Goal: Transaction & Acquisition: Purchase product/service

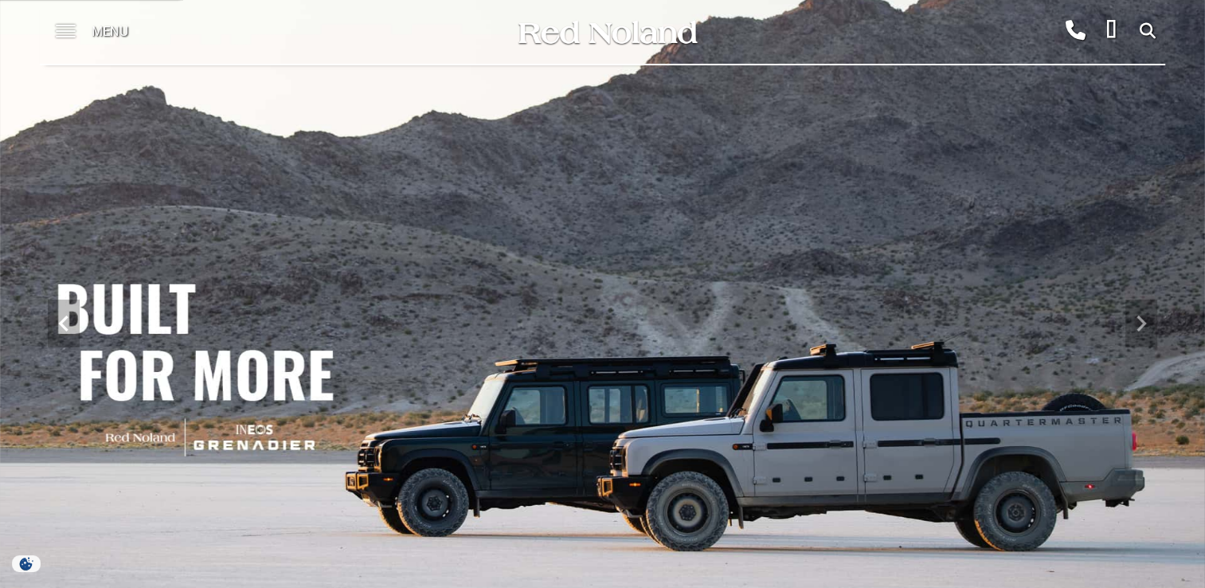
click at [62, 37] on span at bounding box center [66, 32] width 20 height 64
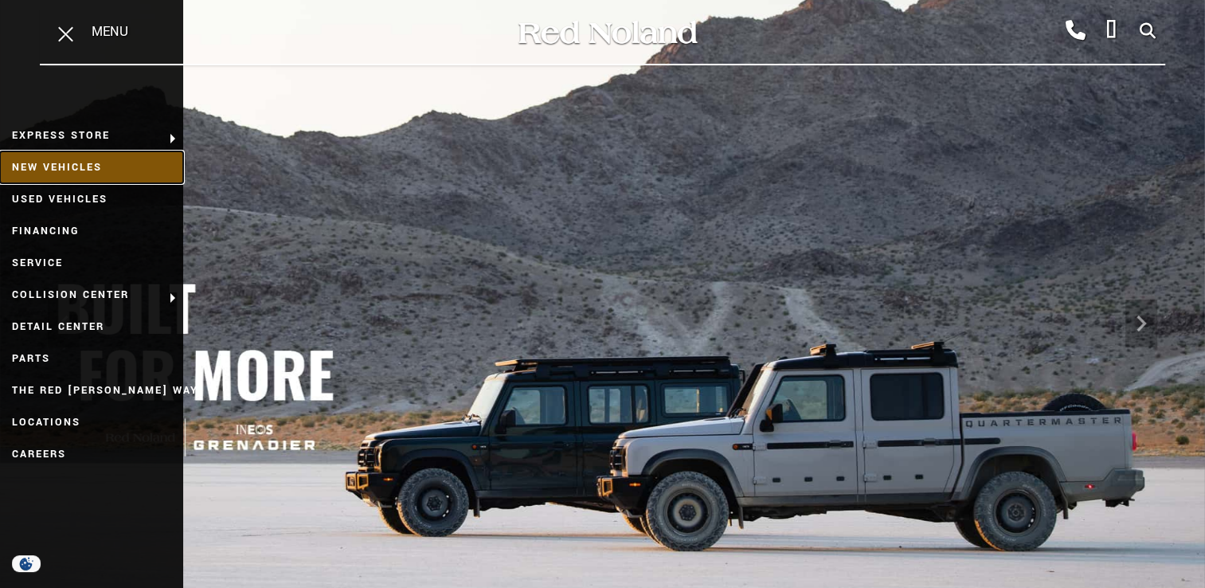
click at [53, 161] on link "New Vehicles" at bounding box center [91, 167] width 183 height 32
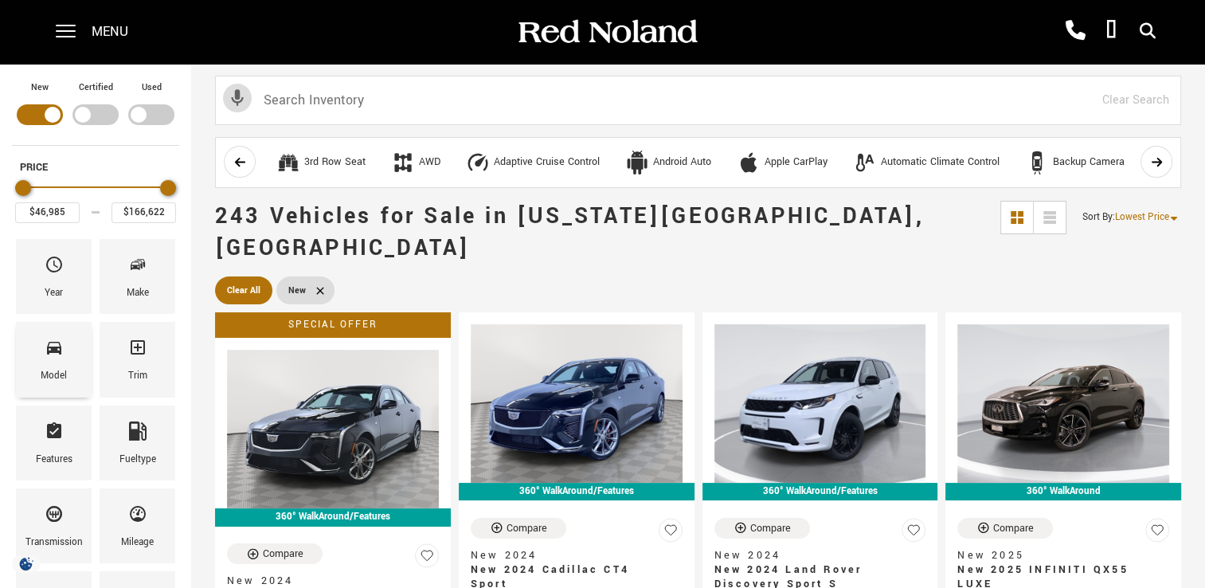
click at [33, 358] on div "Model" at bounding box center [54, 359] width 76 height 75
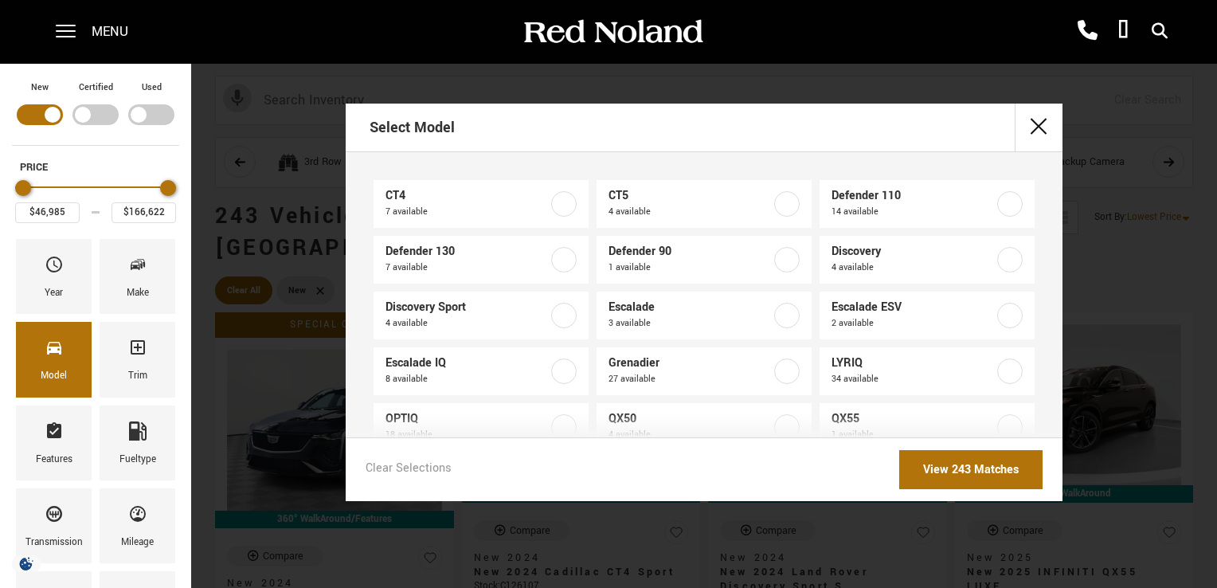
click at [150, 237] on div "Make" at bounding box center [138, 276] width 84 height 83
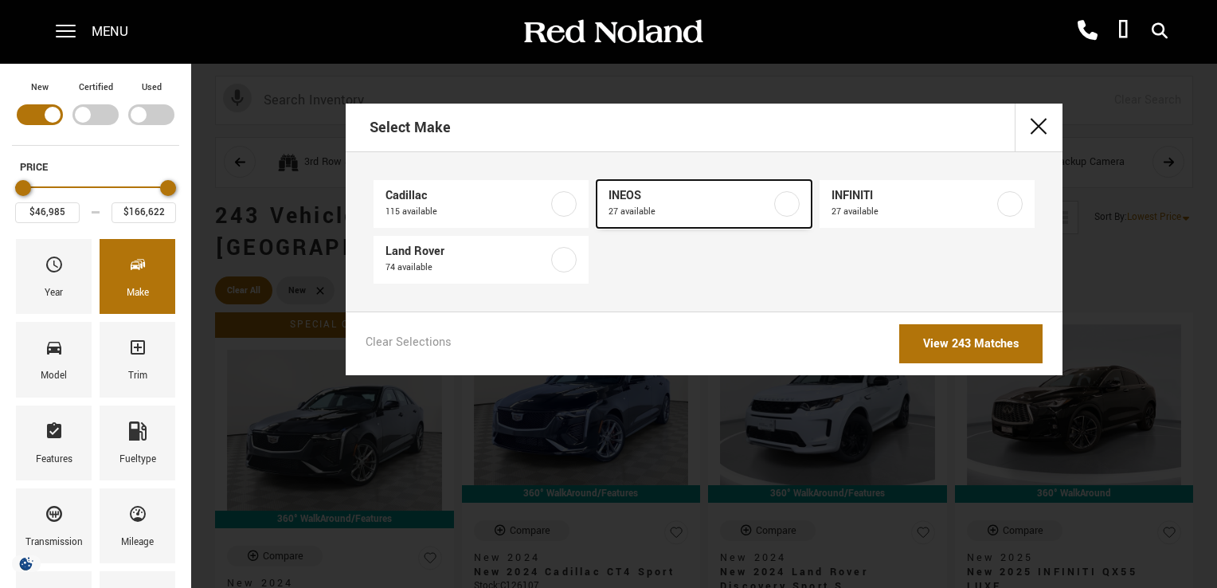
click at [652, 193] on span "INEOS" at bounding box center [690, 196] width 162 height 16
type input "$79,999"
type input "$99,640"
checkbox input "true"
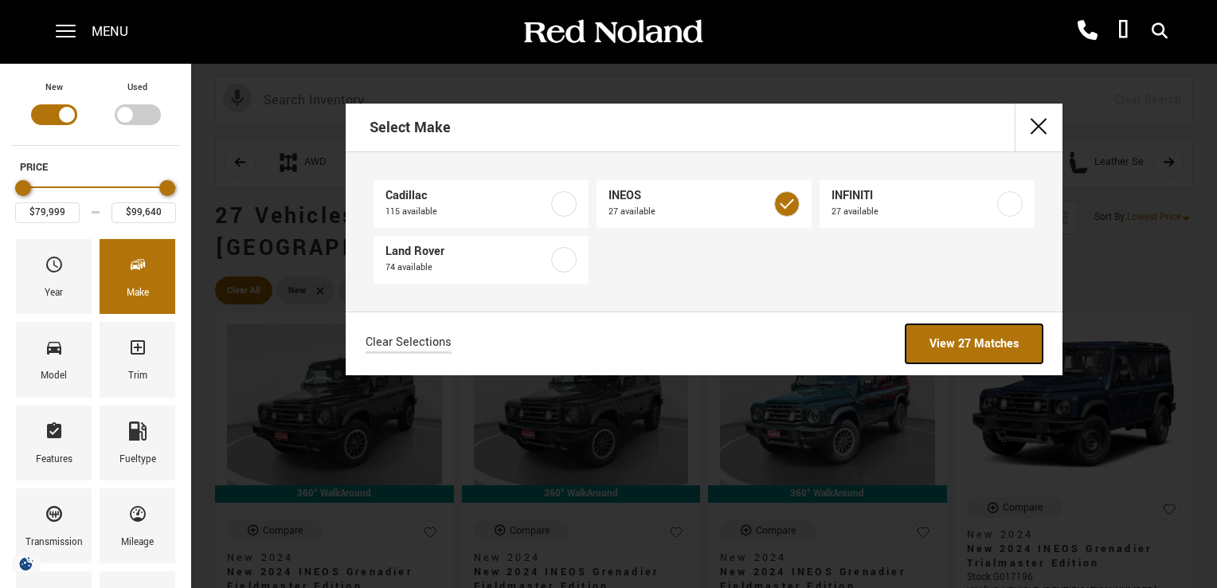
click at [994, 342] on link "View 27 Matches" at bounding box center [974, 343] width 137 height 39
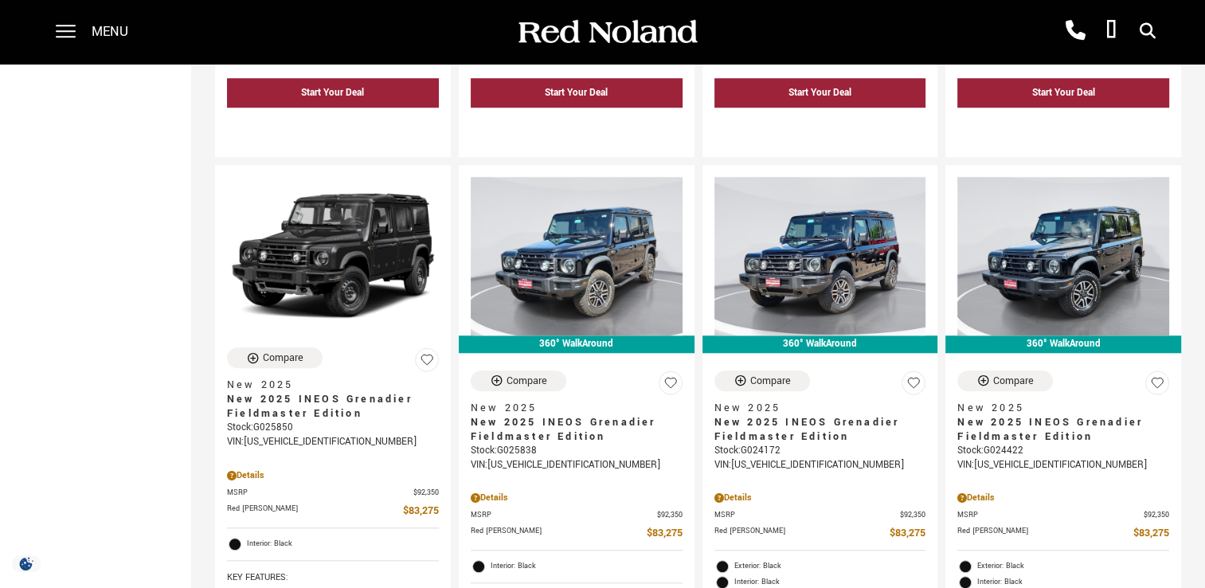
scroll to position [1380, 0]
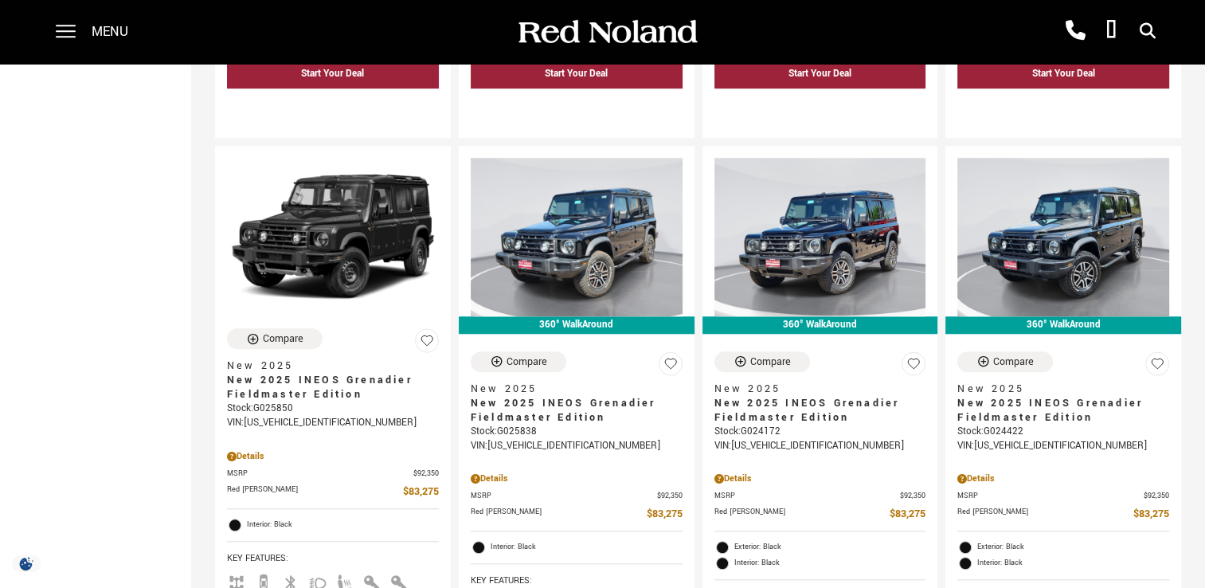
drag, startPoint x: 1204, startPoint y: 227, endPoint x: 1204, endPoint y: 252, distance: 25.5
click at [1204, 252] on div "360° WalkAround Compare New 2024 New 2024 INEOS Grenadier Fieldmaster Edition S…" at bounding box center [698, 457] width 1014 height 3056
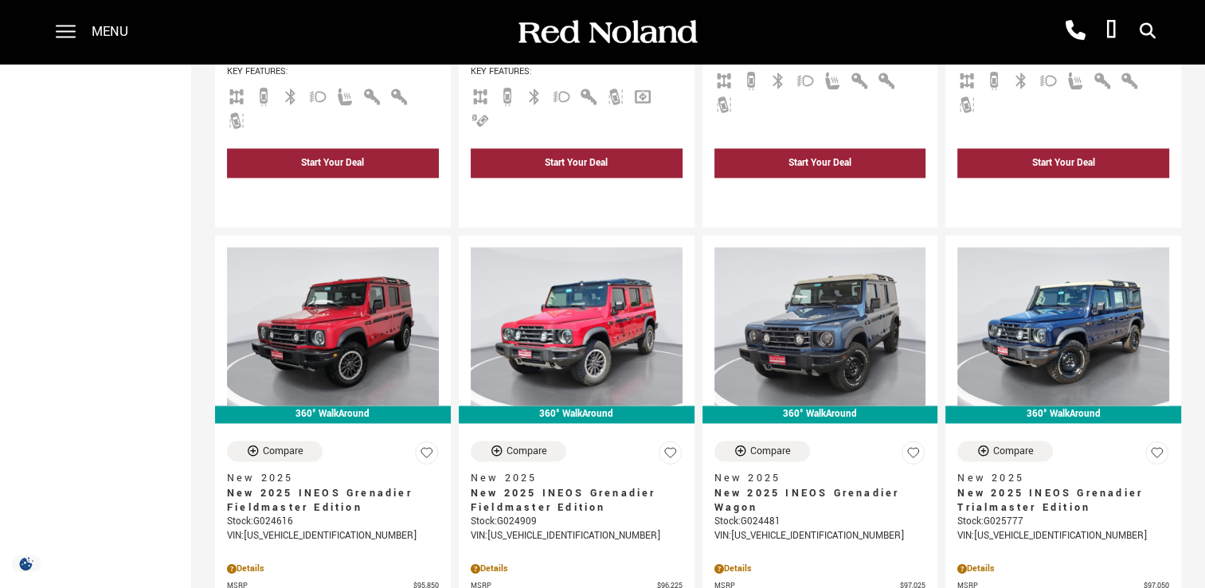
scroll to position [2543, 0]
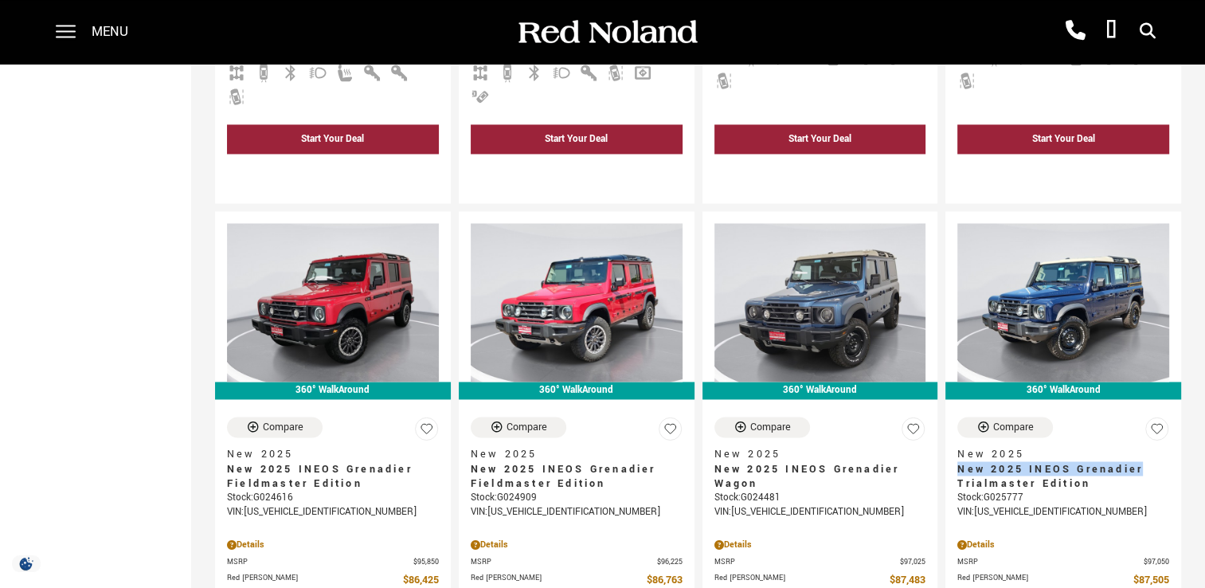
drag, startPoint x: 1204, startPoint y: 384, endPoint x: 1203, endPoint y: 440, distance: 56.6
drag, startPoint x: 1172, startPoint y: 151, endPoint x: 1211, endPoint y: 382, distance: 234.3
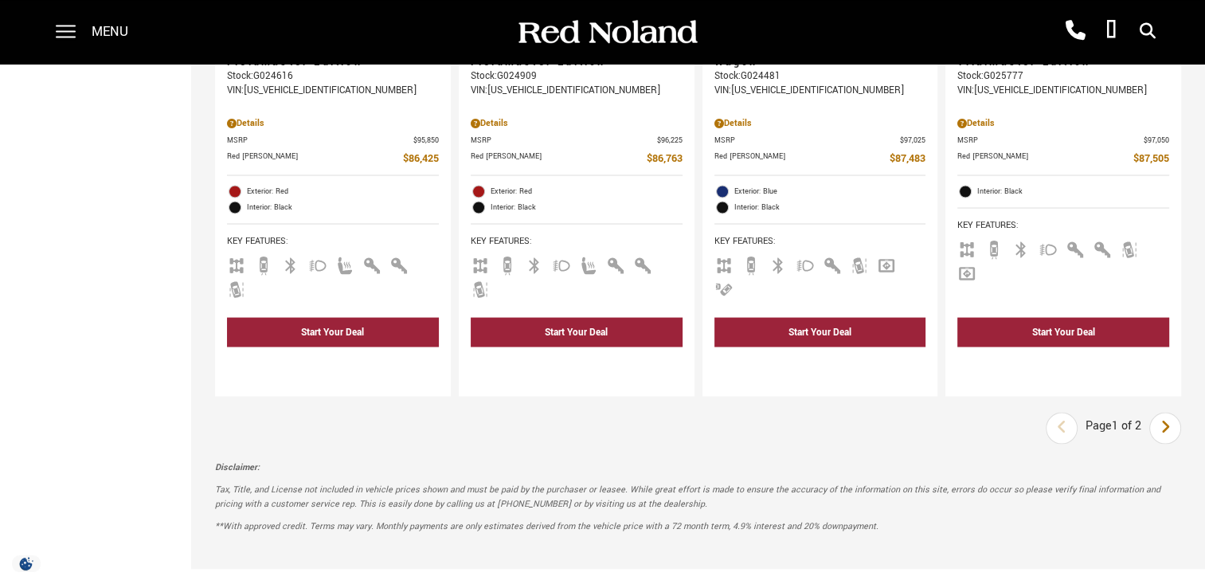
scroll to position [2979, 0]
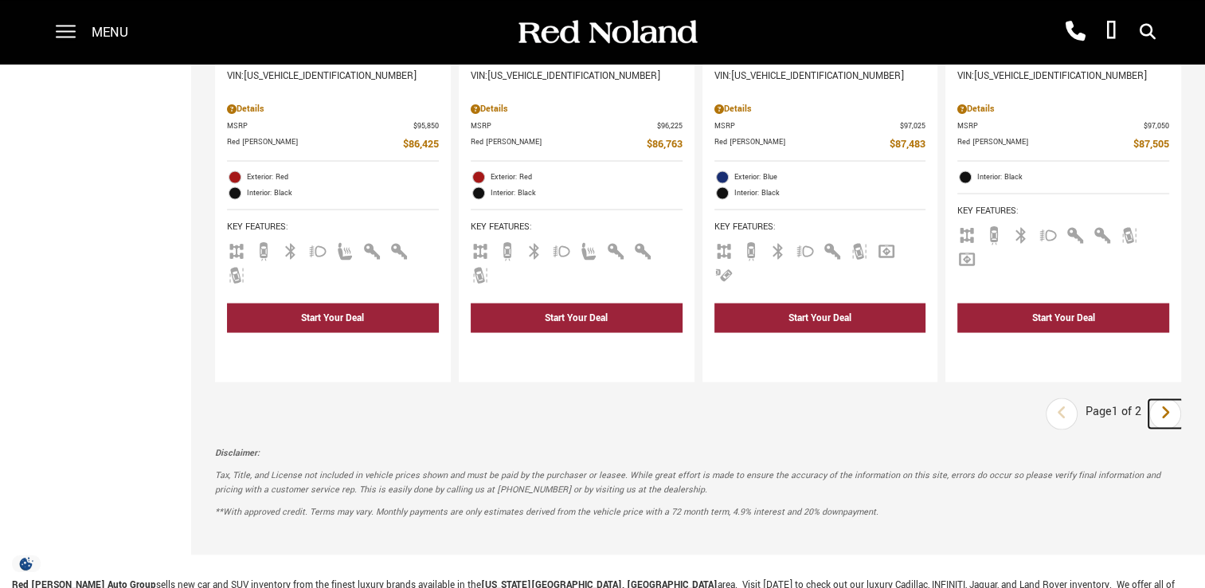
click at [1171, 399] on icon "next page" at bounding box center [1165, 411] width 10 height 25
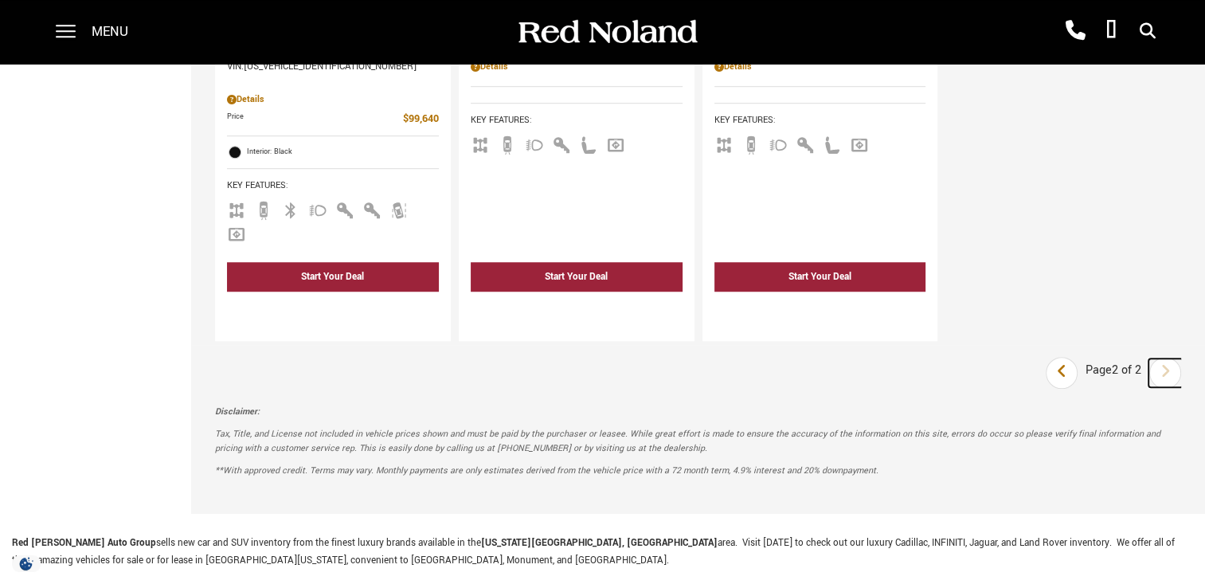
scroll to position [1173, 0]
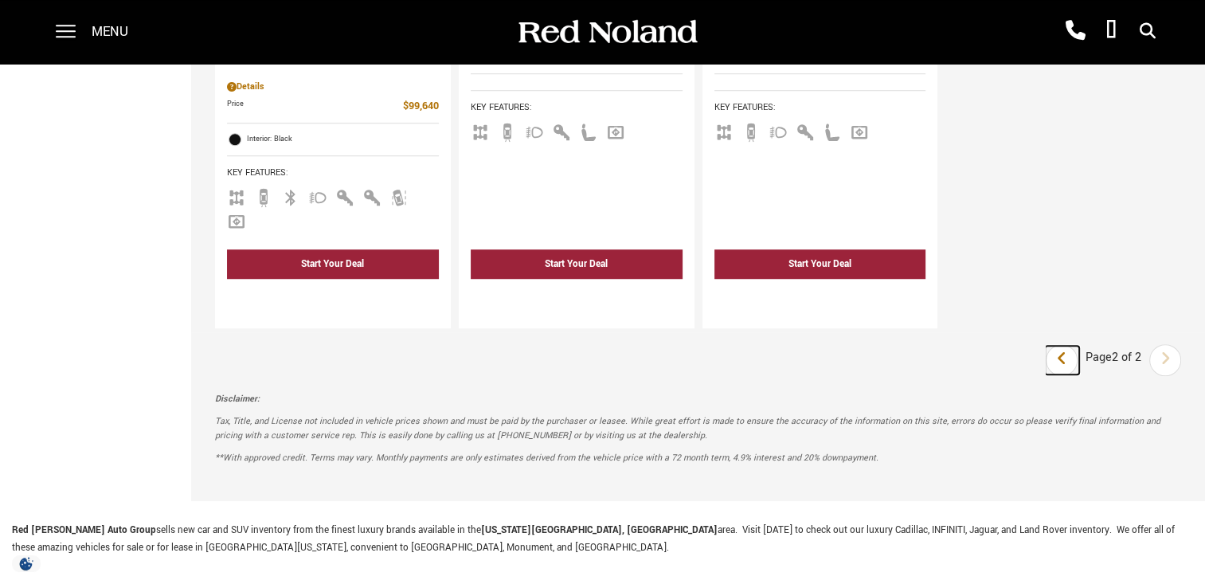
click at [1064, 346] on link "Last" at bounding box center [1062, 360] width 34 height 29
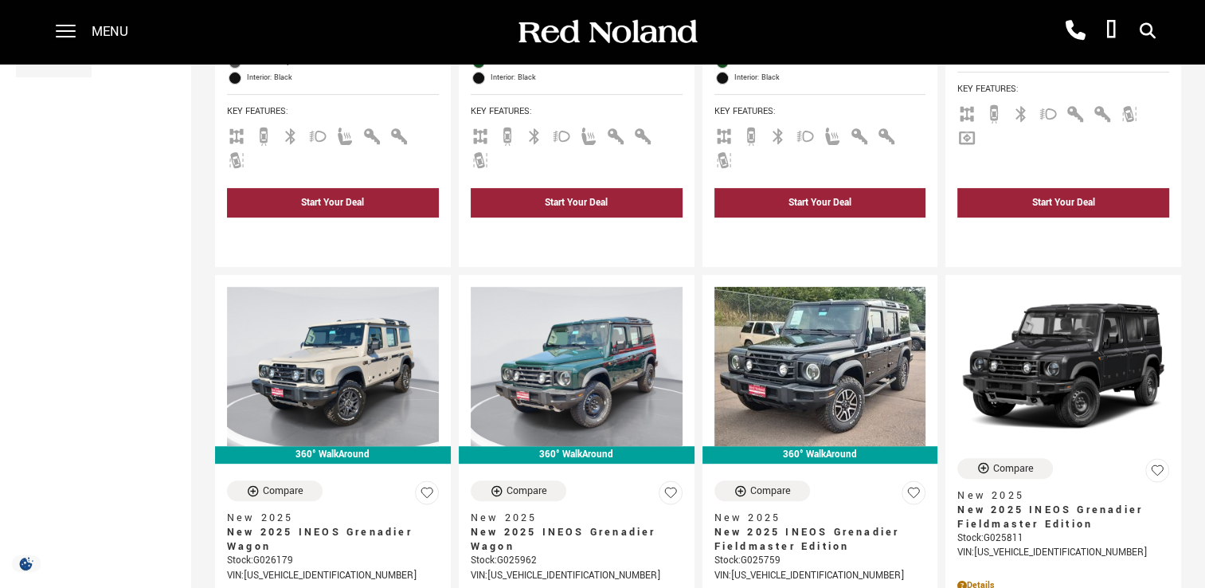
scroll to position [709, 0]
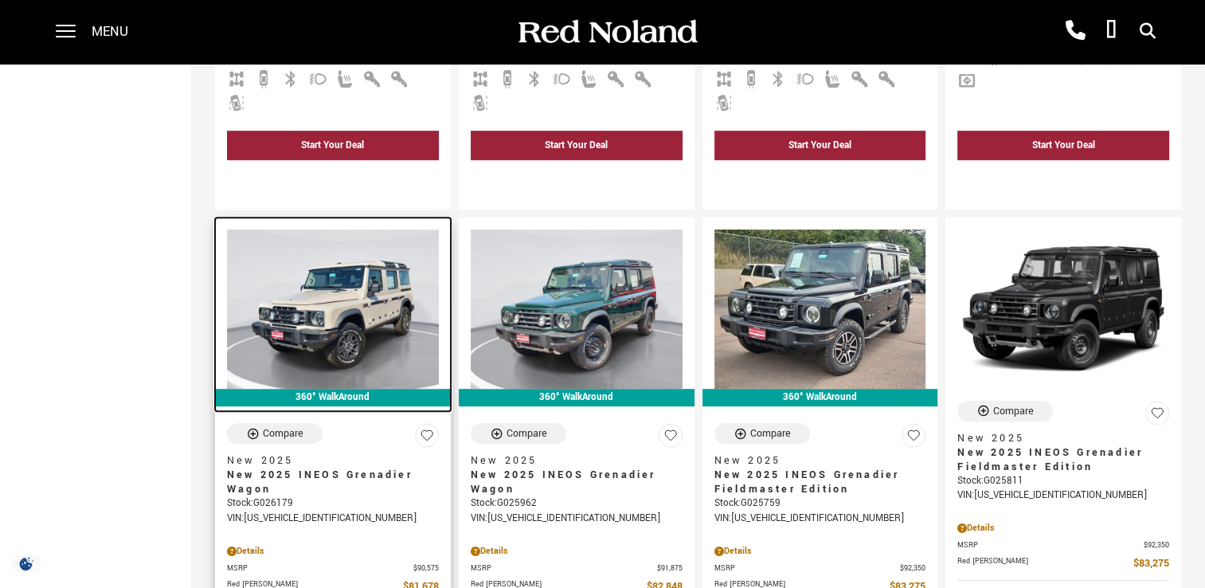
click at [312, 251] on img at bounding box center [333, 308] width 212 height 159
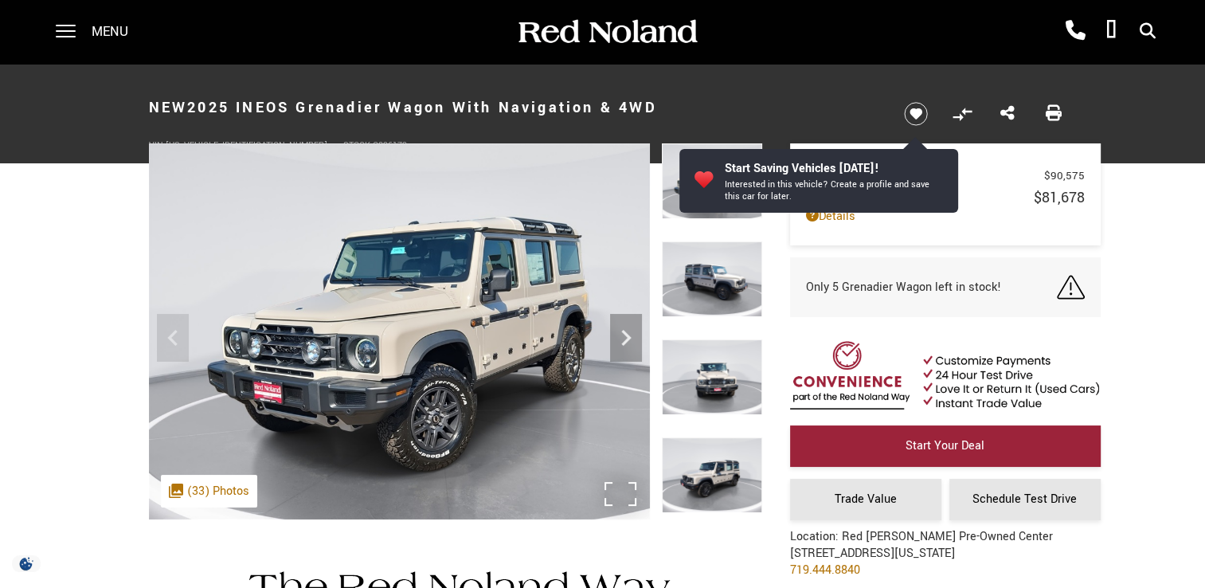
click at [443, 313] on img at bounding box center [399, 331] width 501 height 376
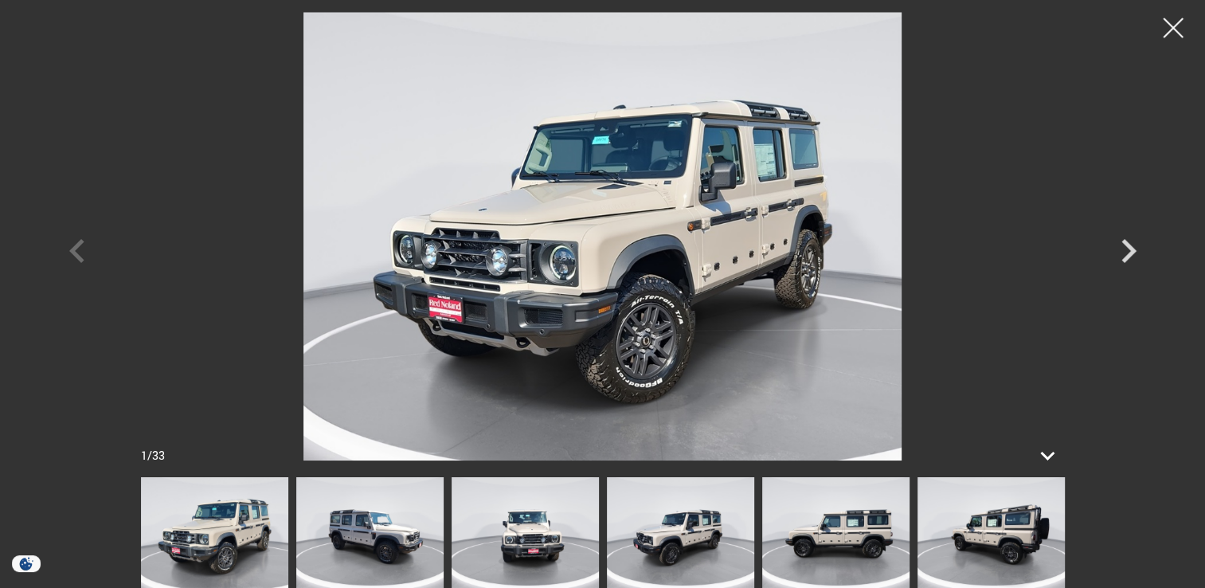
click at [969, 519] on section "New 2025 INEOS Grenadier Wagon With Navigation & 4WD VIN: SC6GM1CA8SF026179 Sto…" at bounding box center [603, 292] width 956 height 456
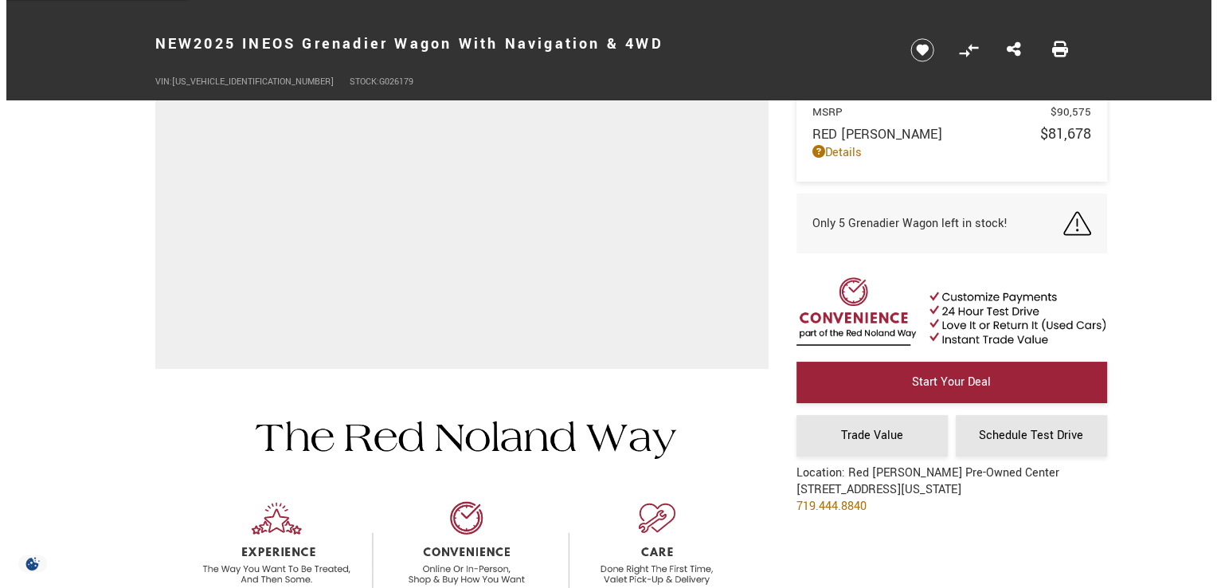
scroll to position [373, 0]
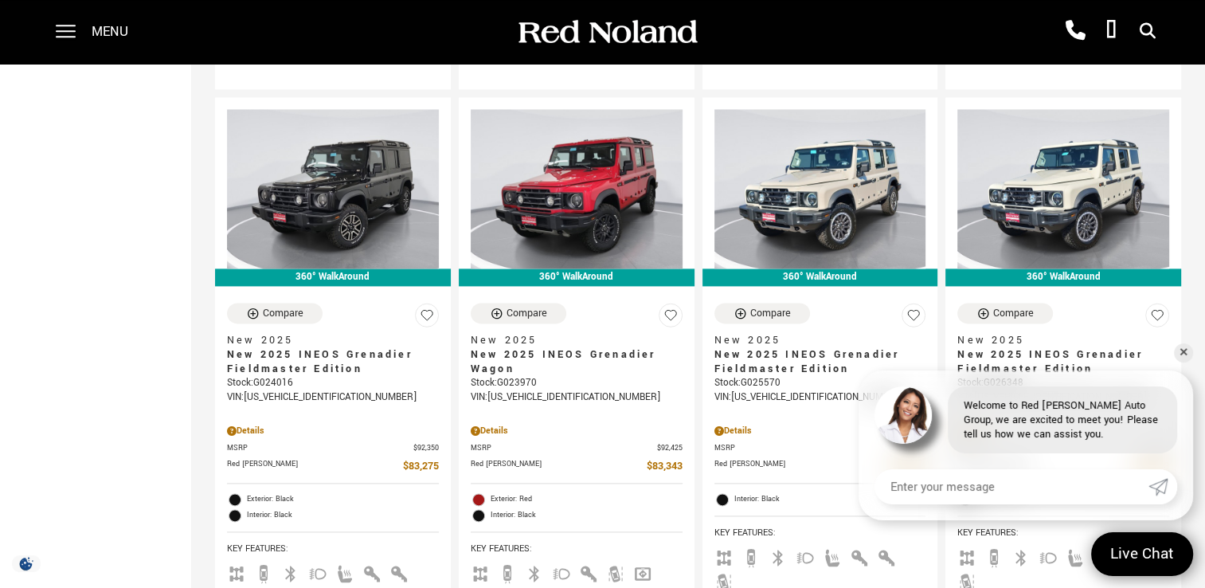
scroll to position [2052, 0]
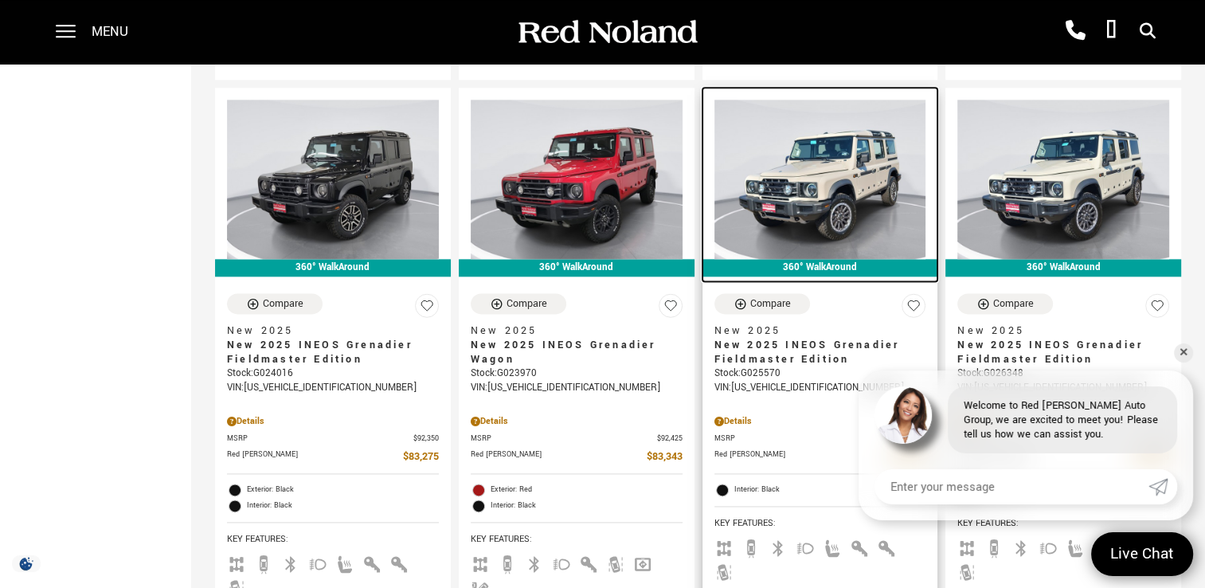
click at [835, 139] on img at bounding box center [820, 179] width 212 height 159
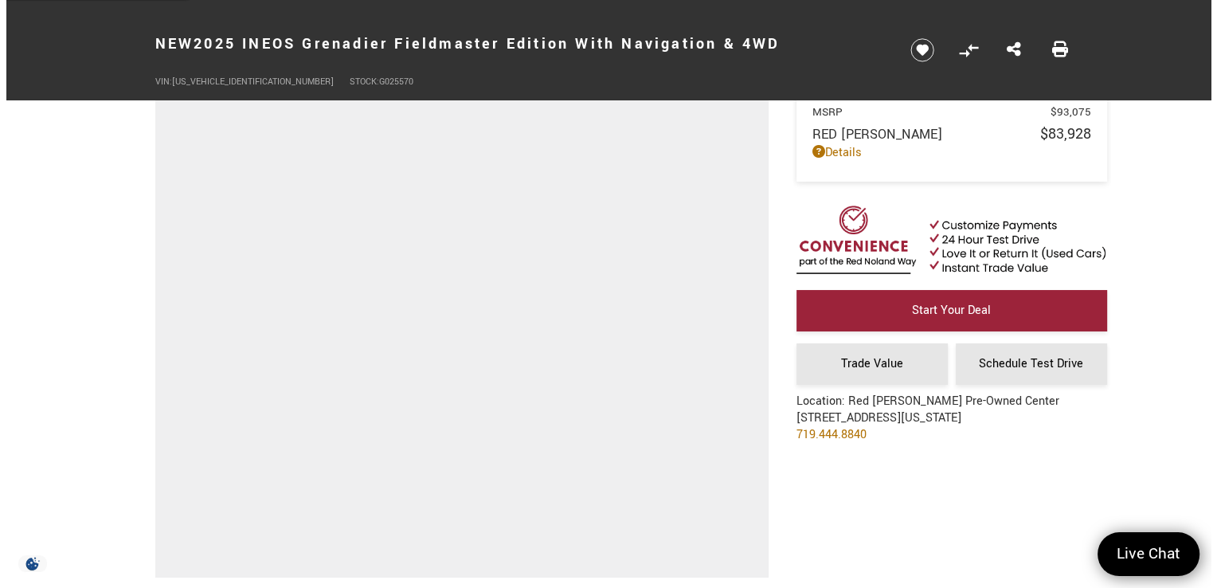
scroll to position [176, 0]
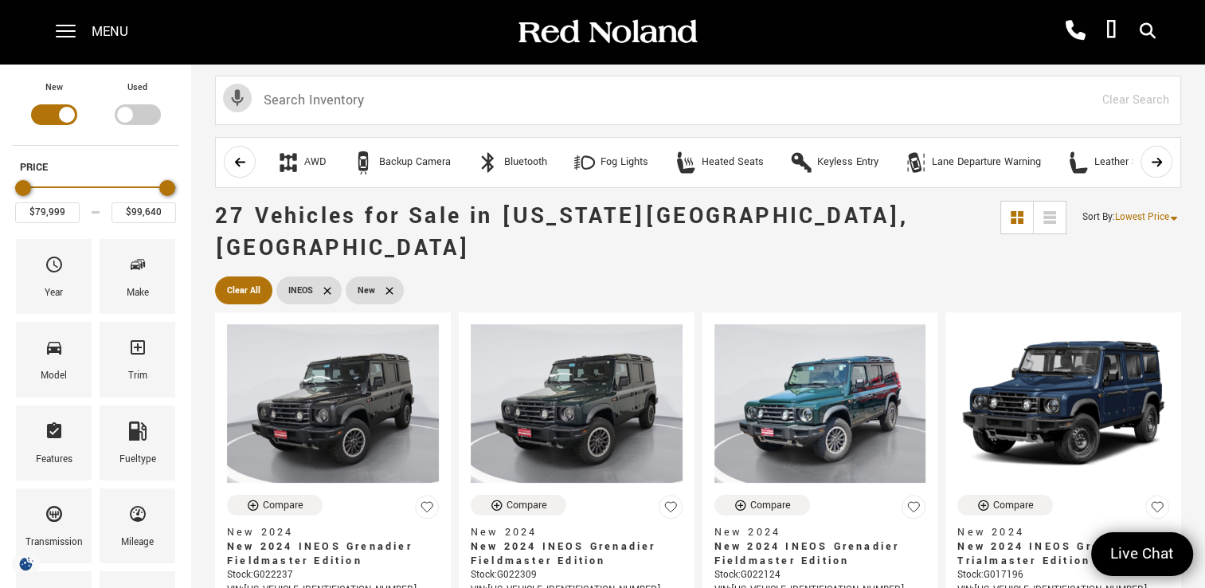
scroll to position [2052, 0]
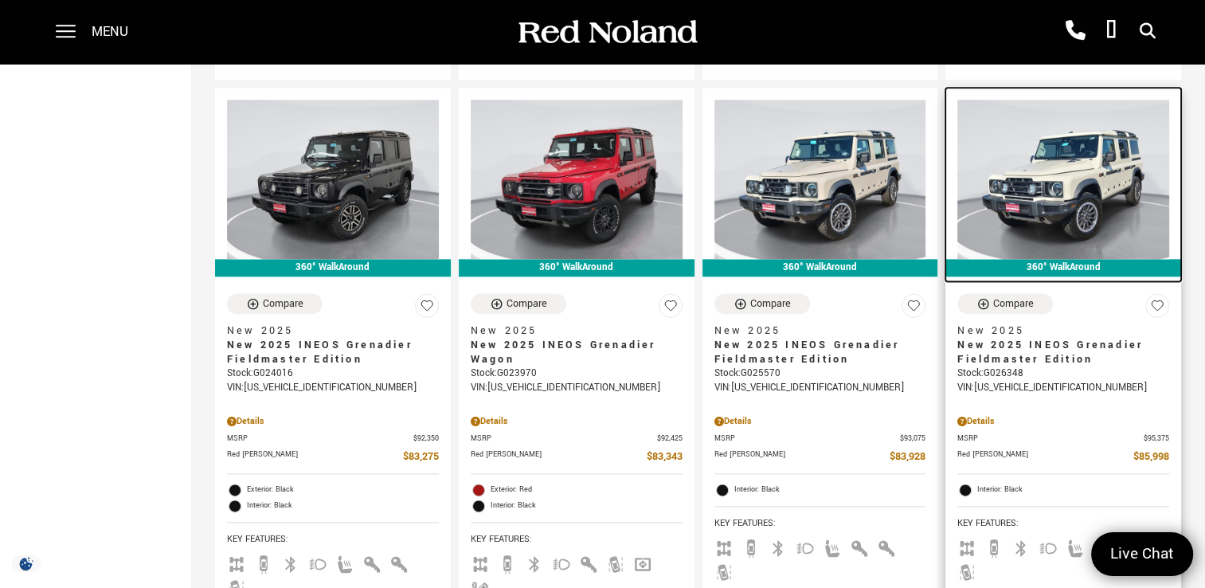
click at [1088, 175] on img at bounding box center [1063, 179] width 212 height 159
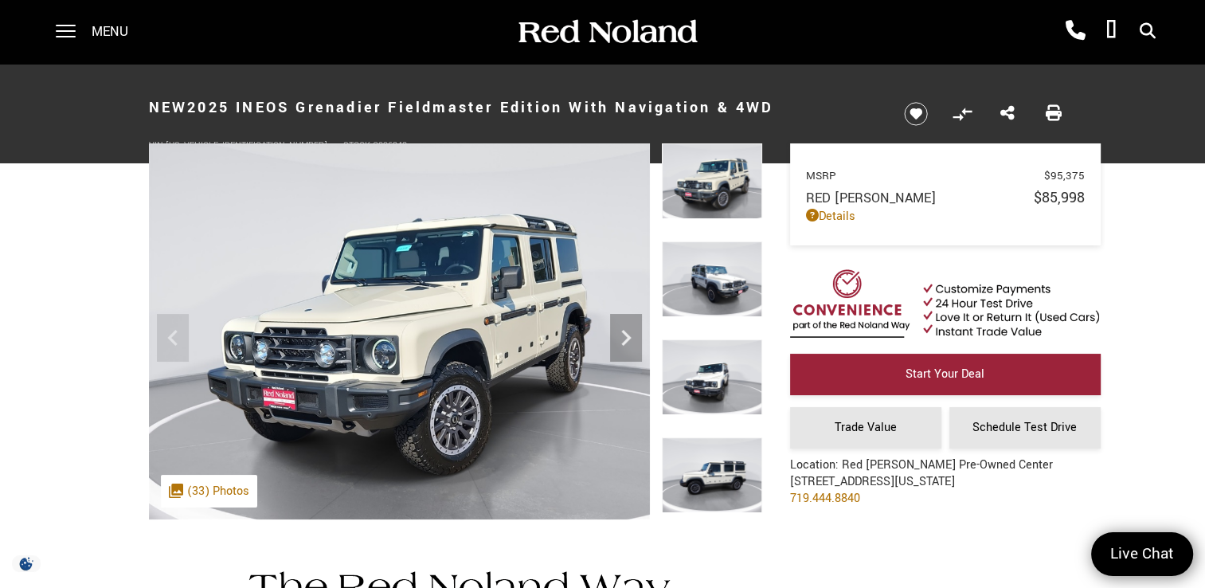
click at [698, 480] on img at bounding box center [712, 475] width 100 height 76
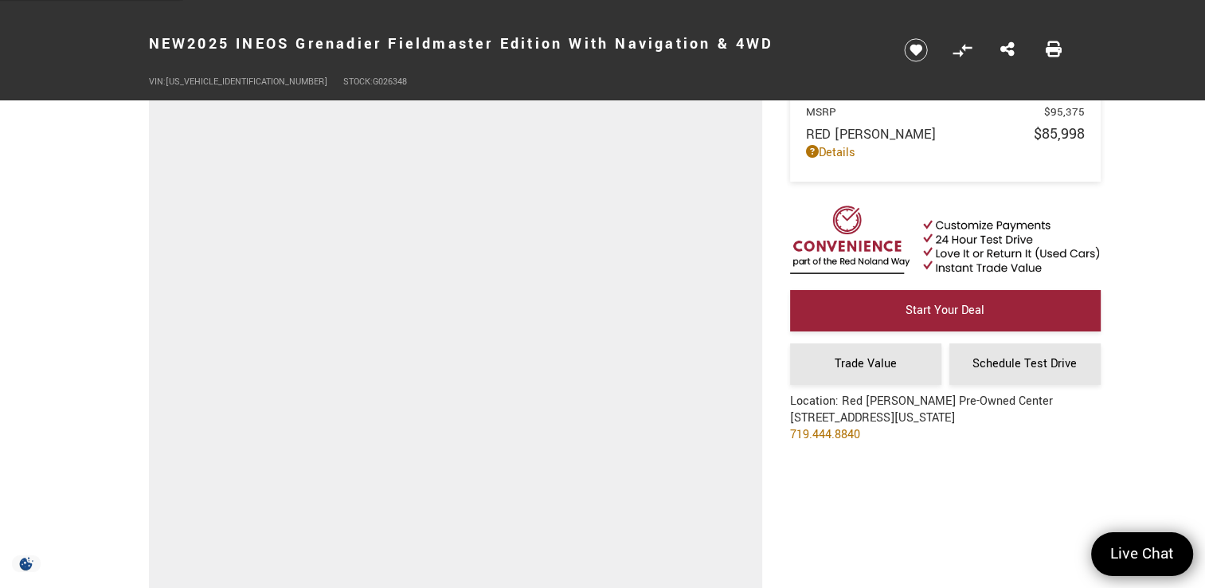
scroll to position [161, 0]
